Goal: Information Seeking & Learning: Understand process/instructions

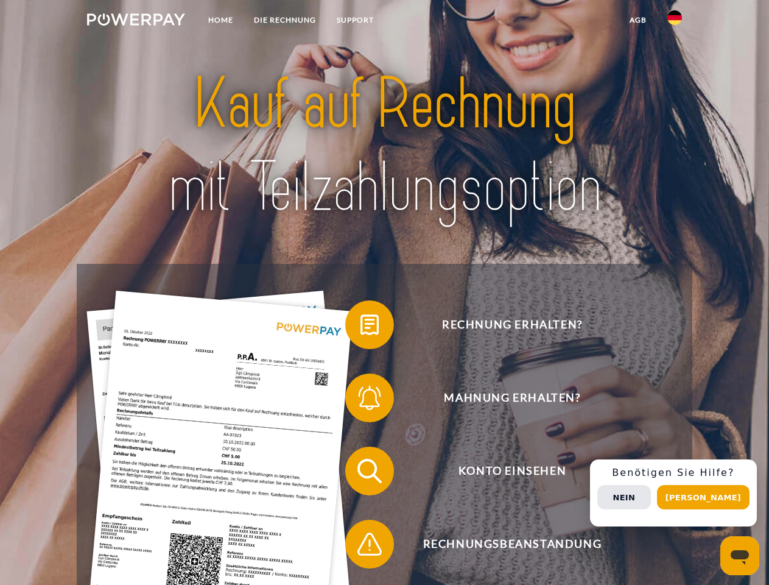
click at [136, 21] on img at bounding box center [136, 19] width 98 height 12
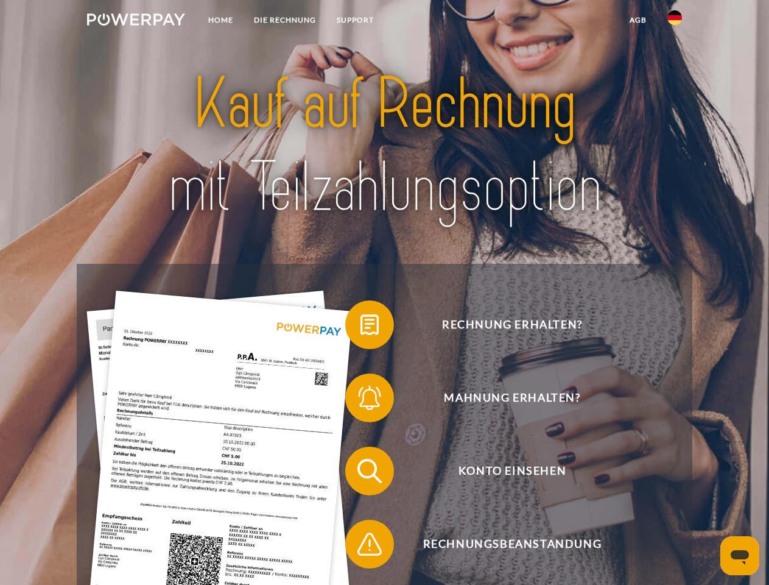
click at [675, 21] on img at bounding box center [675, 17] width 15 height 15
click at [638, 20] on link "agb" at bounding box center [638, 20] width 38 height 22
click at [361, 327] on span at bounding box center [351, 324] width 61 height 61
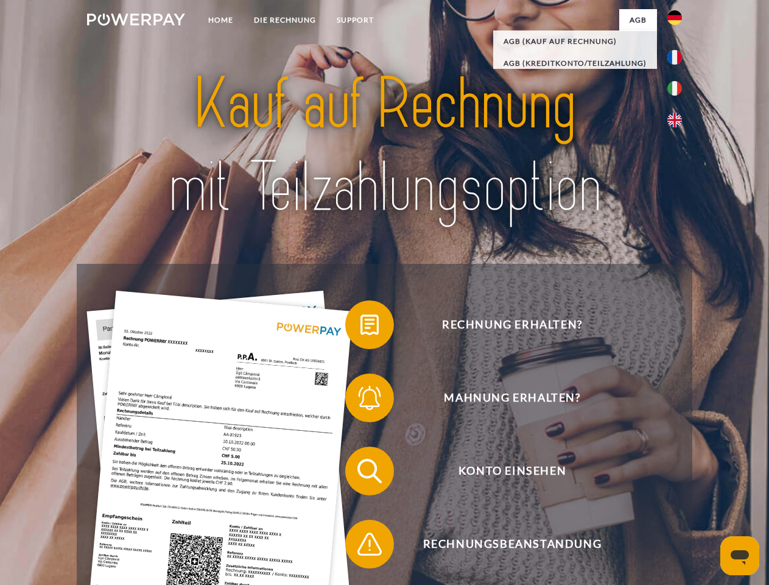
click at [361, 400] on span at bounding box center [351, 397] width 61 height 61
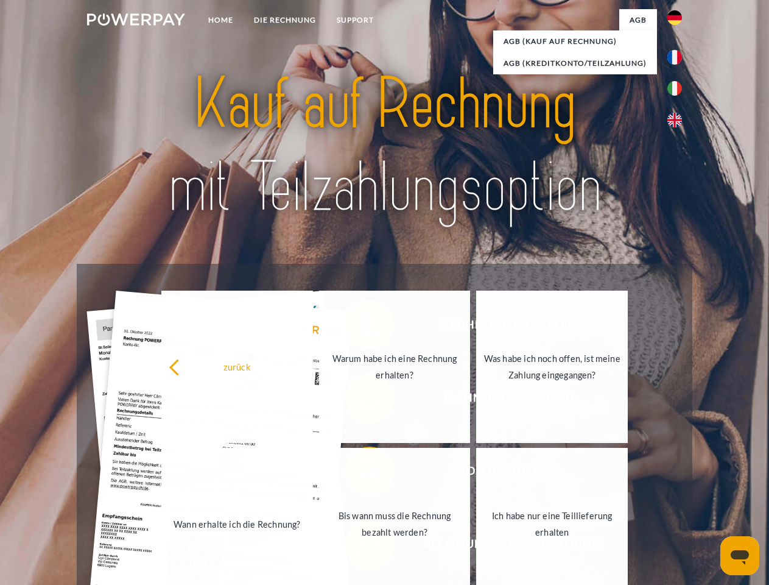
click at [361, 473] on link "Bis wann muss die Rechnung bezahlt werden?" at bounding box center [395, 524] width 152 height 152
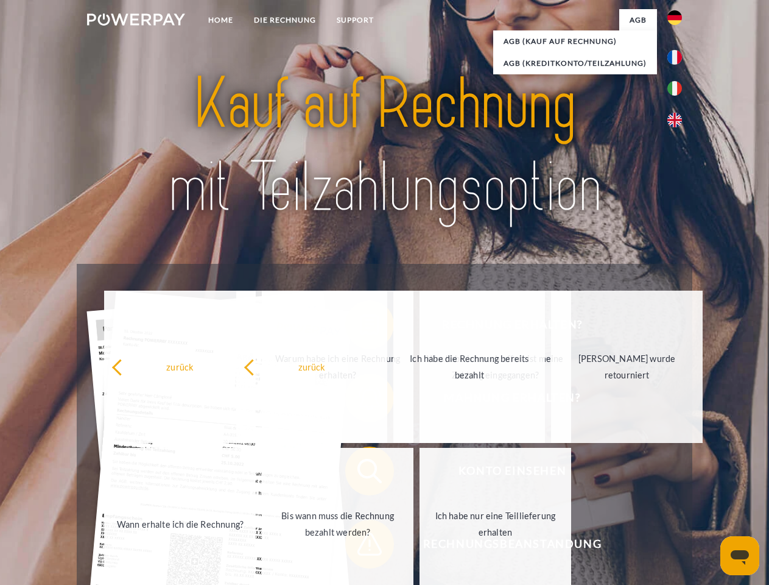
click at [361, 546] on span at bounding box center [351, 543] width 61 height 61
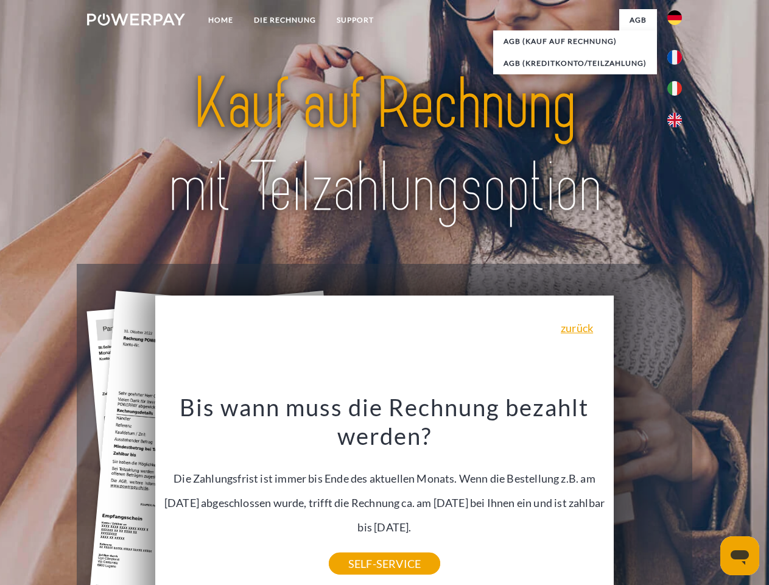
click at [678, 493] on div "Rechnung erhalten? Mahnung erhalten? Konto einsehen" at bounding box center [384, 507] width 615 height 487
click at [648, 495] on span "Konto einsehen" at bounding box center [512, 470] width 298 height 49
click at [708, 497] on header "Home DIE RECHNUNG SUPPORT" at bounding box center [384, 420] width 769 height 841
